Goal: Check status: Check status

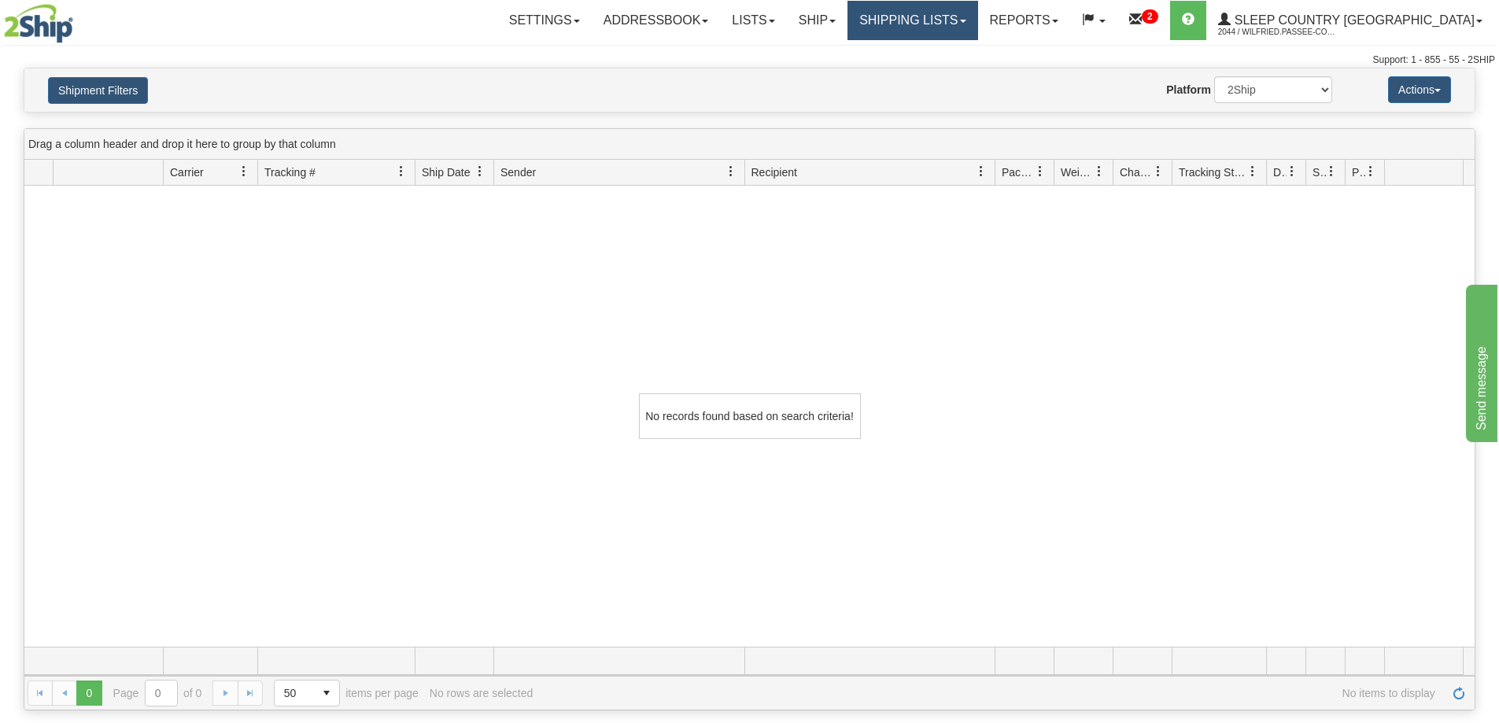
click at [971, 31] on link "Shipping lists" at bounding box center [913, 20] width 130 height 39
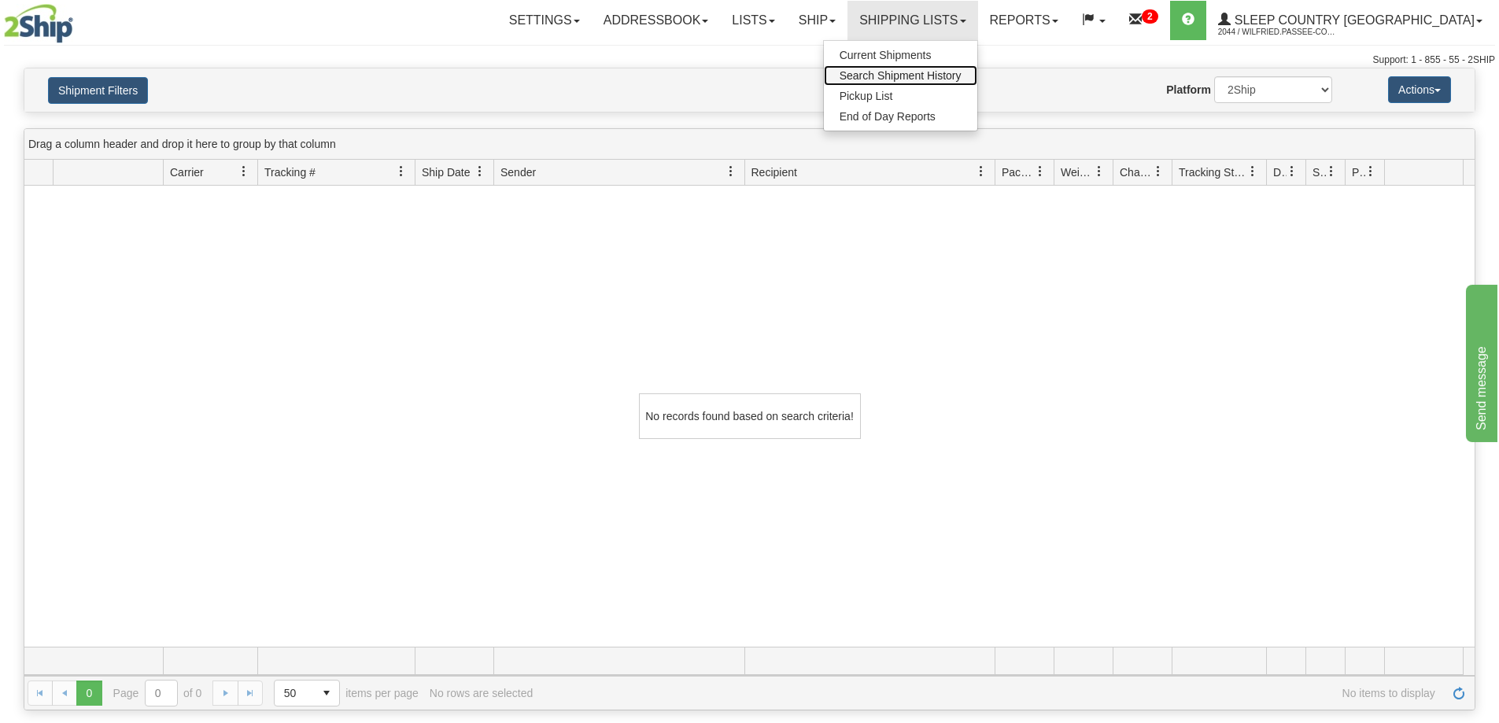
click at [962, 75] on span "Search Shipment History" at bounding box center [901, 75] width 122 height 13
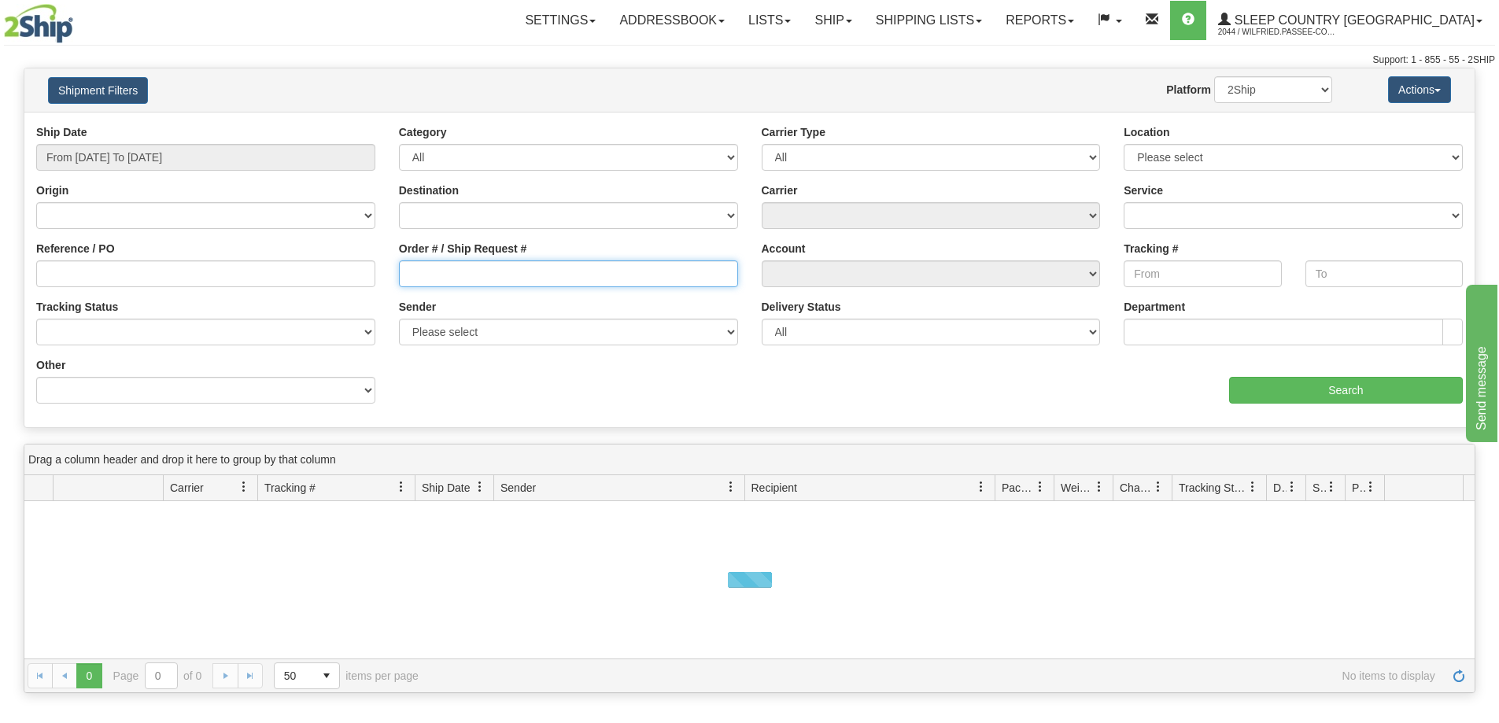
click at [504, 272] on input "Order # / Ship Request #" at bounding box center [568, 274] width 339 height 27
paste input "9000H982810"
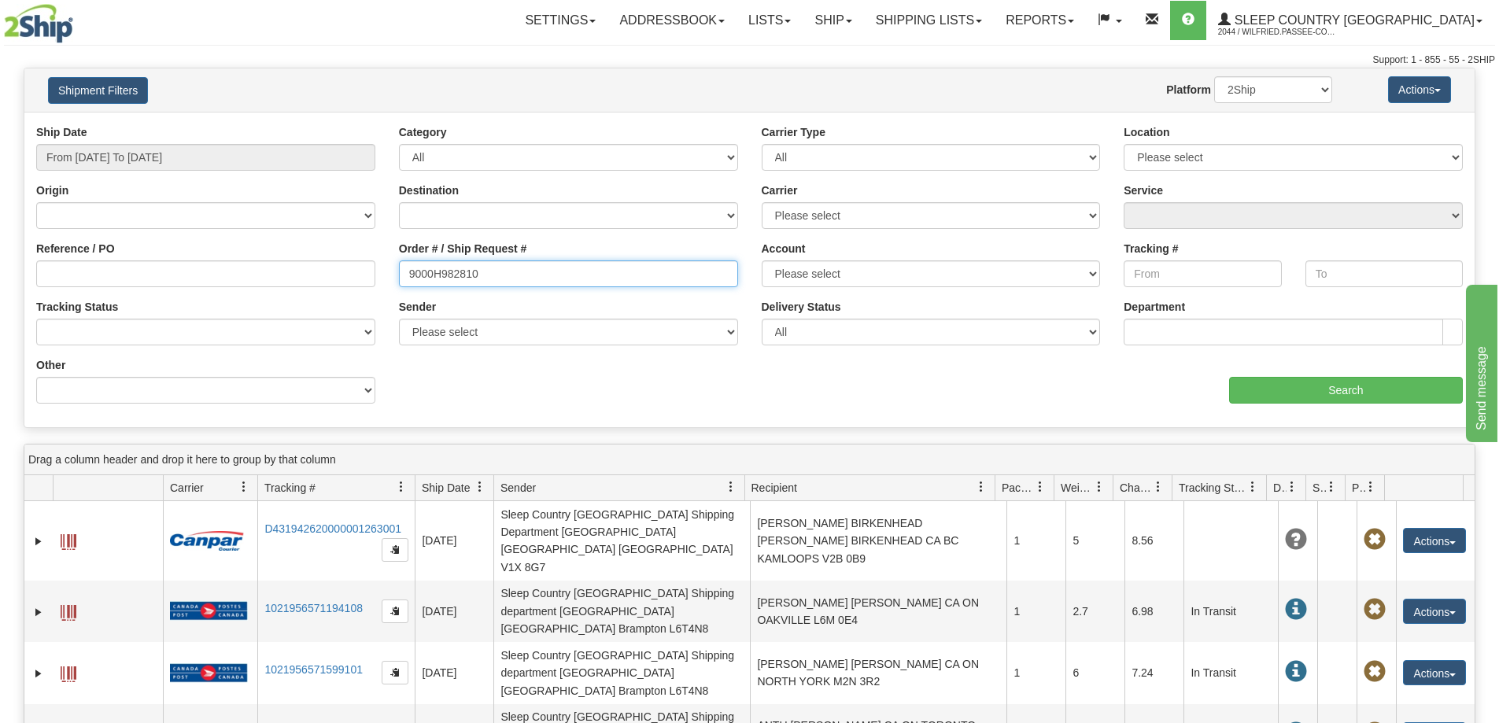
type input "9000H982810"
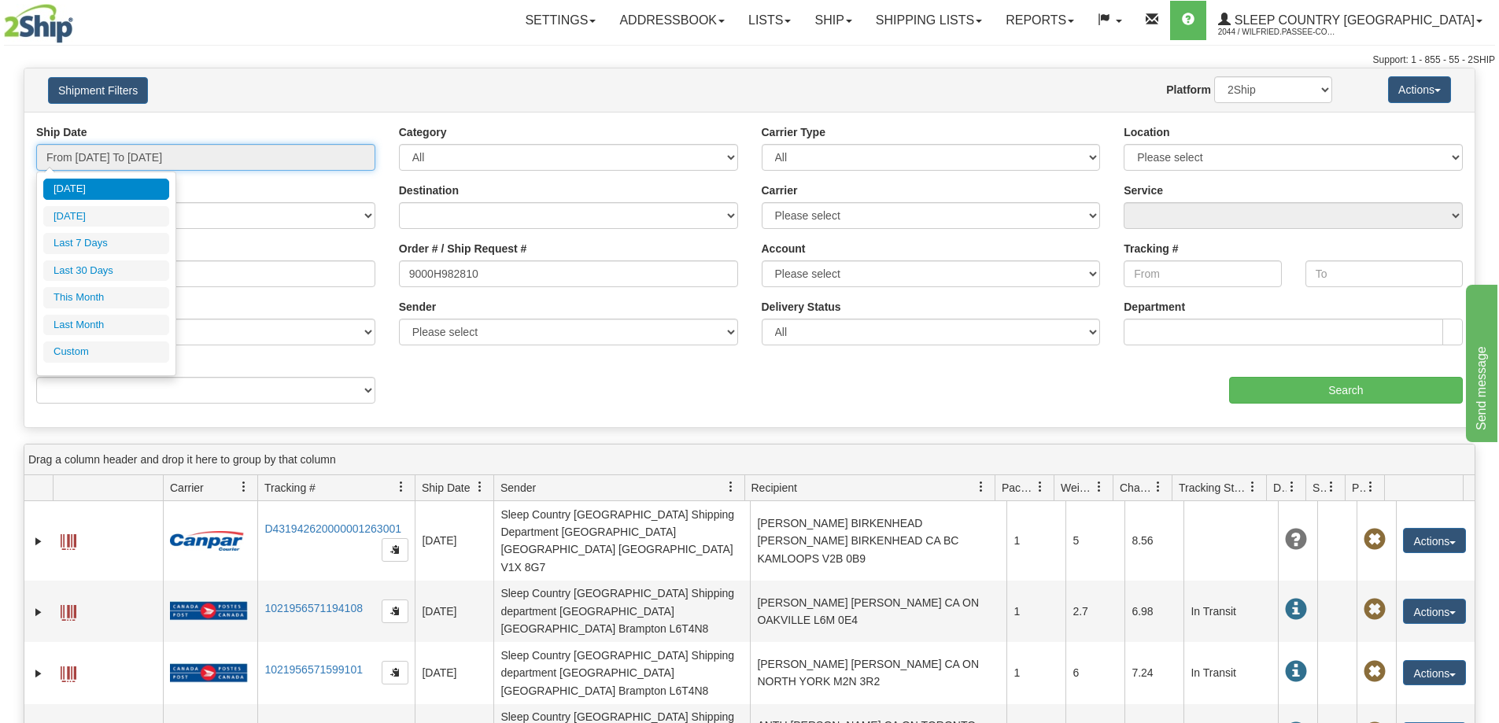
drag, startPoint x: 157, startPoint y: 160, endPoint x: 160, endPoint y: 178, distance: 18.3
click at [157, 159] on input "From [DATE] To [DATE]" at bounding box center [205, 157] width 339 height 27
click at [152, 275] on li "Last 30 Days" at bounding box center [106, 271] width 126 height 21
type input "From [DATE] To [DATE]"
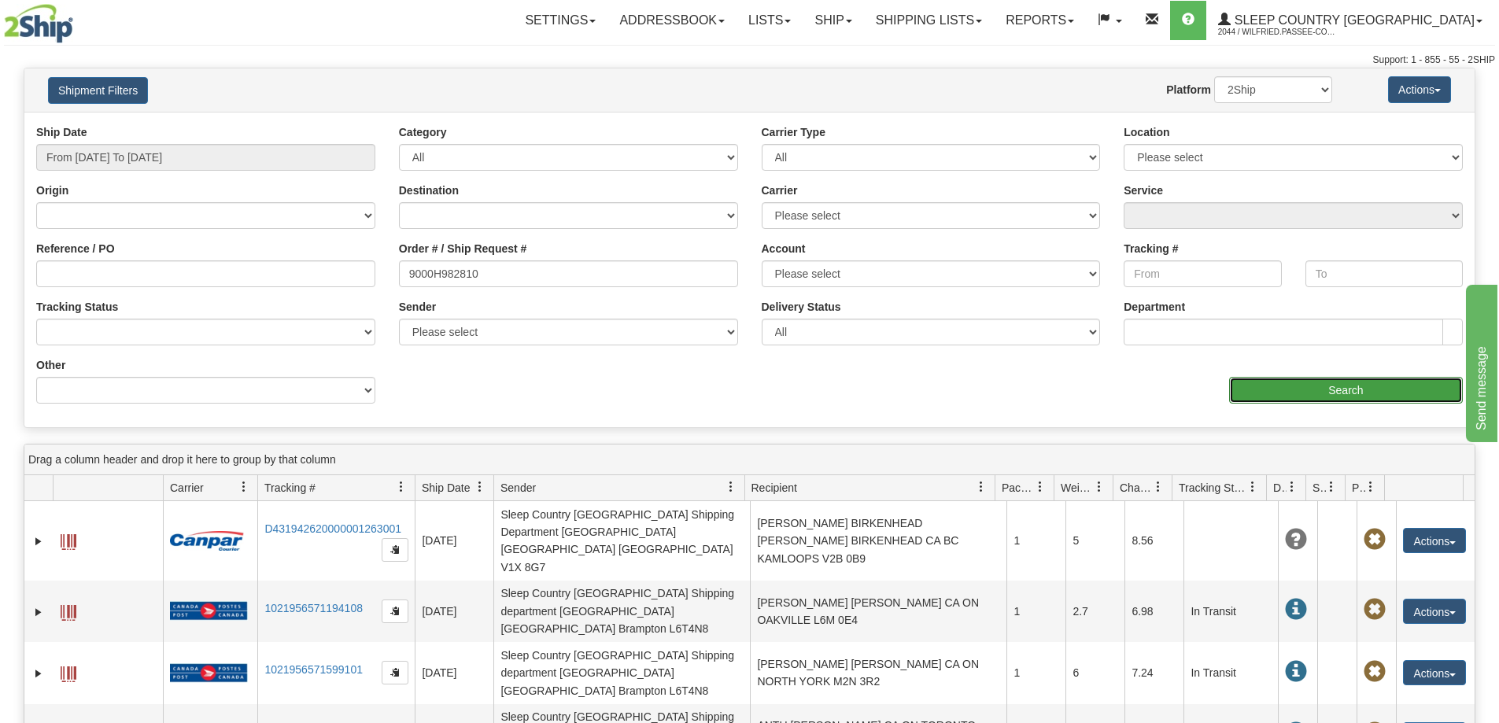
click at [1372, 397] on input "Search" at bounding box center [1346, 390] width 234 height 27
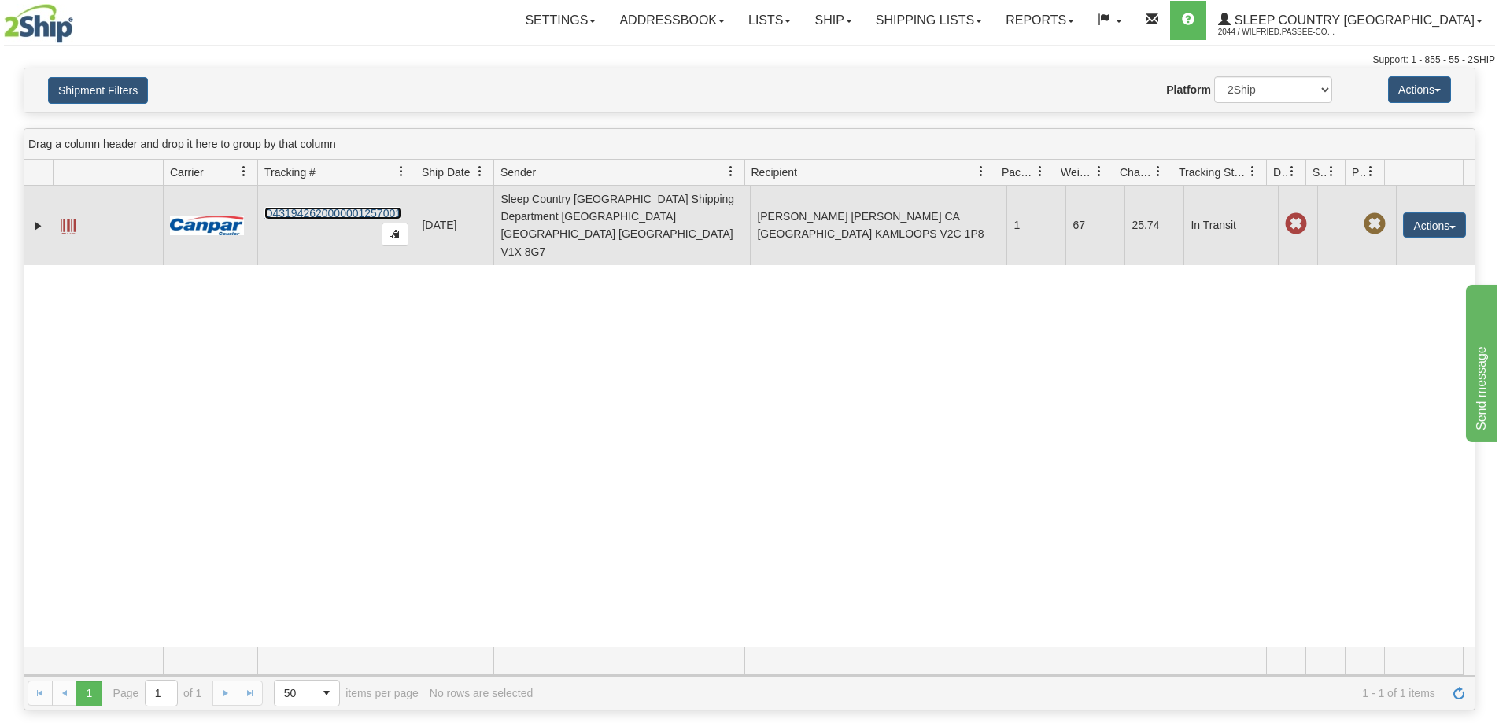
click at [309, 207] on link "D431942620000001257001" at bounding box center [332, 213] width 137 height 13
